Goal: Use online tool/utility: Utilize a website feature to perform a specific function

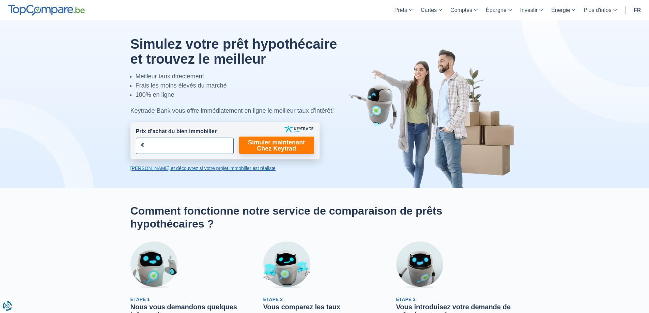
click at [163, 150] on input "Prix d’achat du bien immobilier" at bounding box center [185, 146] width 98 height 16
click at [271, 149] on link "Simuler maintenant Chez Keytrad" at bounding box center [276, 145] width 75 height 17
click at [178, 143] on input "285.000" at bounding box center [185, 146] width 98 height 16
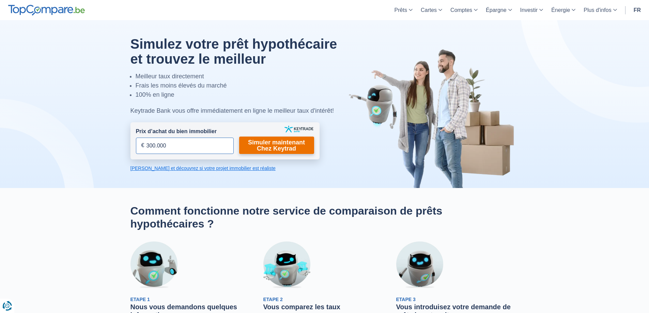
type input "300.000"
click at [272, 145] on link "Simuler maintenant Chez Keytrad" at bounding box center [276, 145] width 75 height 17
click at [281, 146] on link "Simuler maintenant Chez Keytrad" at bounding box center [276, 145] width 75 height 17
click at [281, 139] on link "Simuler maintenant Chez Keytrad" at bounding box center [276, 145] width 75 height 17
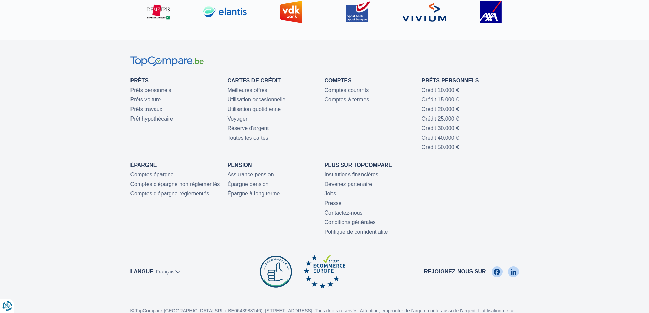
scroll to position [2352, 0]
